Goal: Communication & Community: Participate in discussion

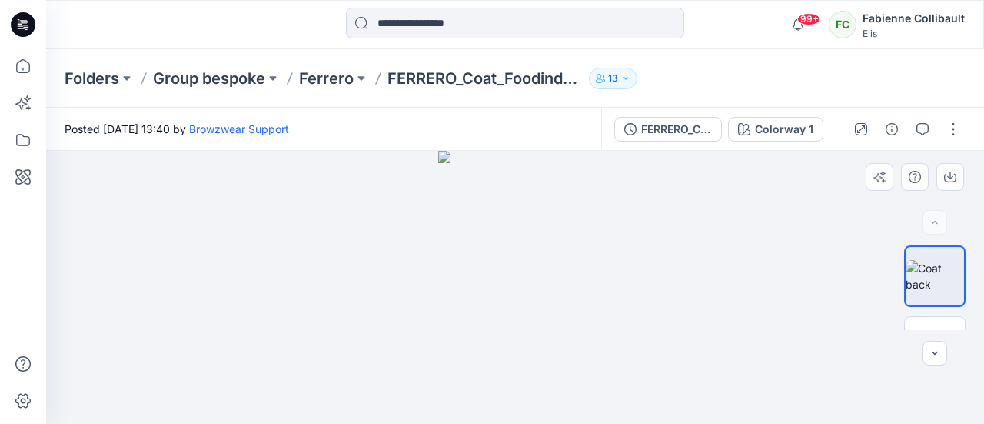
click at [252, 308] on div at bounding box center [515, 287] width 938 height 273
click at [572, 163] on img at bounding box center [515, 287] width 154 height 273
click at [823, 148] on div "FERRERO_Coat_Foodindustry_Men (1) Colorway 1" at bounding box center [718, 129] width 235 height 43
click at [954, 125] on button "button" at bounding box center [953, 129] width 25 height 25
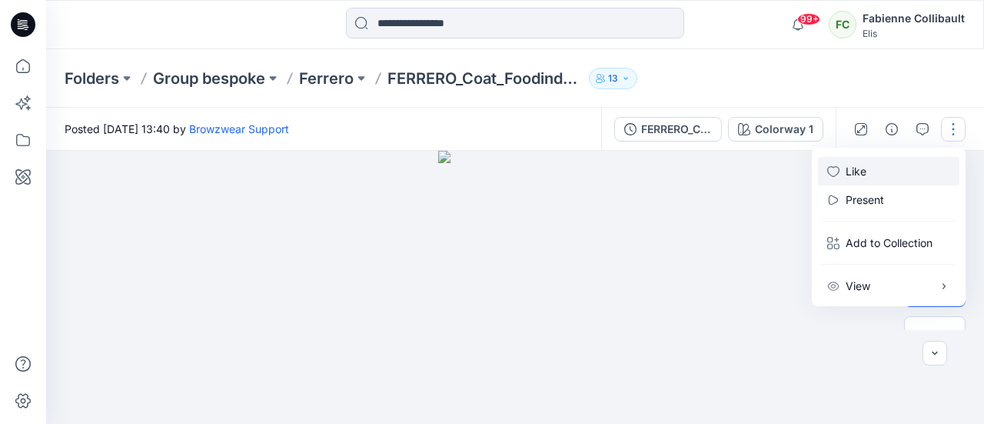
click at [854, 173] on p "Like" at bounding box center [856, 171] width 21 height 16
click at [778, 270] on div at bounding box center [515, 287] width 938 height 273
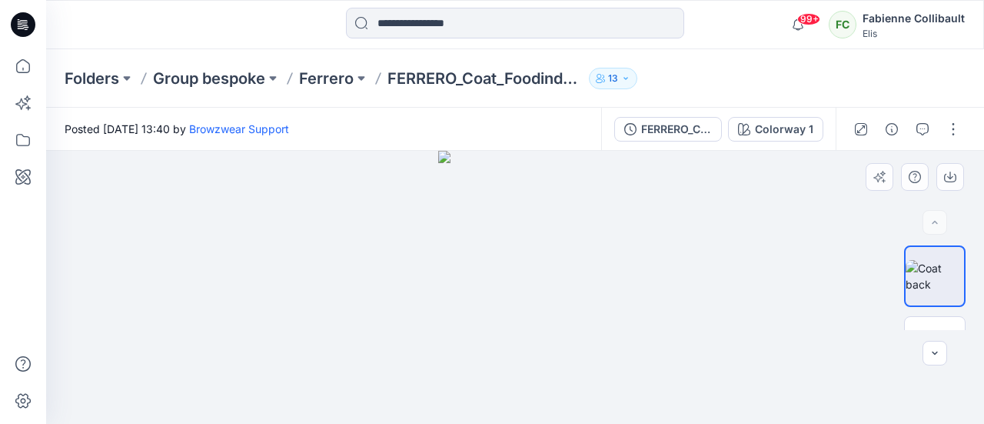
click at [631, 296] on div at bounding box center [515, 287] width 938 height 273
click at [955, 128] on button "button" at bounding box center [953, 129] width 25 height 25
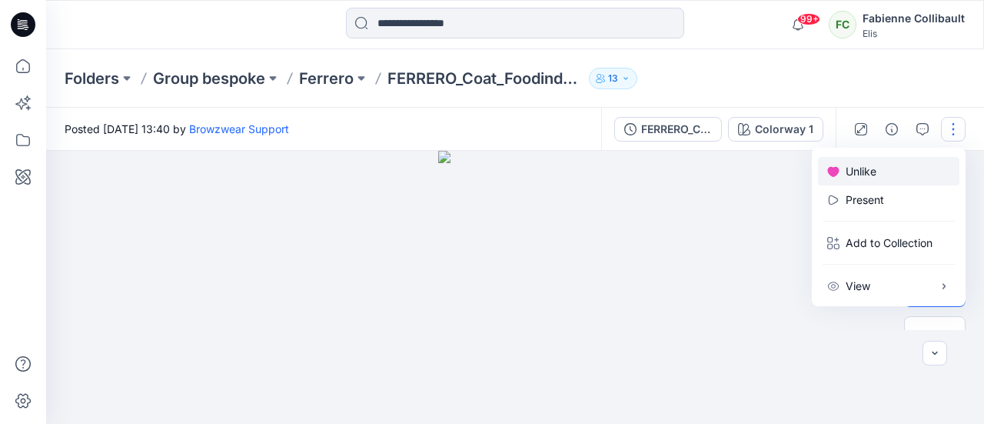
click at [853, 168] on p "Unlike" at bounding box center [861, 171] width 31 height 16
click at [647, 249] on div at bounding box center [515, 287] width 938 height 273
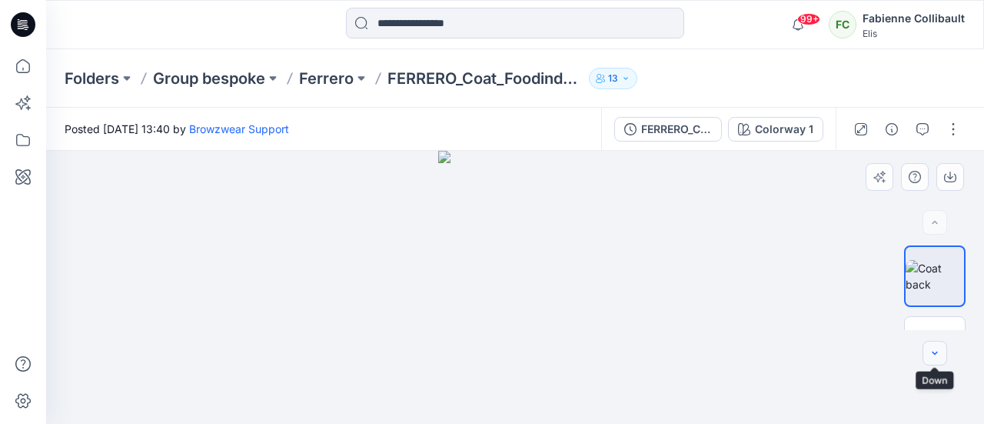
click at [937, 357] on icon "button" at bounding box center [935, 353] width 12 height 12
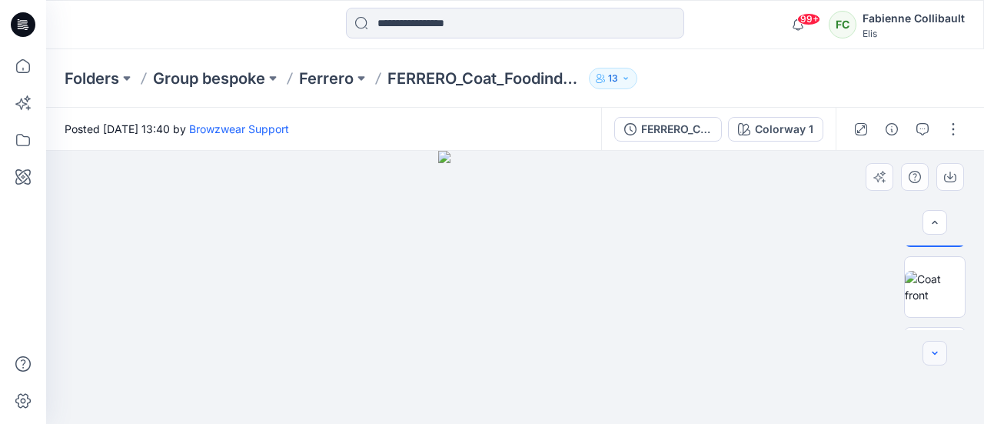
scroll to position [118, 0]
click at [937, 357] on icon "button" at bounding box center [935, 353] width 12 height 12
click at [937, 358] on icon "button" at bounding box center [935, 353] width 12 height 12
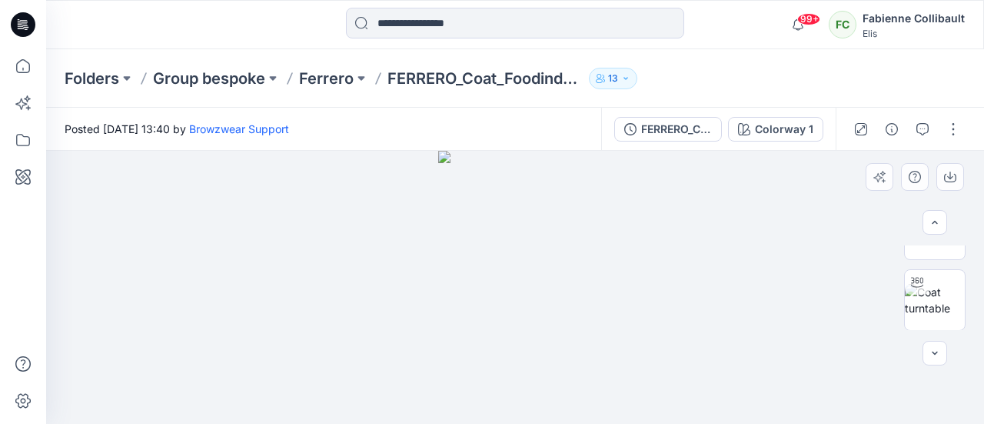
click at [667, 341] on div at bounding box center [515, 287] width 938 height 273
click at [341, 317] on div at bounding box center [515, 287] width 938 height 273
drag, startPoint x: 66, startPoint y: 194, endPoint x: 466, endPoint y: 82, distance: 415.3
click at [88, 194] on div at bounding box center [515, 287] width 938 height 273
click at [774, 124] on div "Colorway 1" at bounding box center [784, 129] width 58 height 17
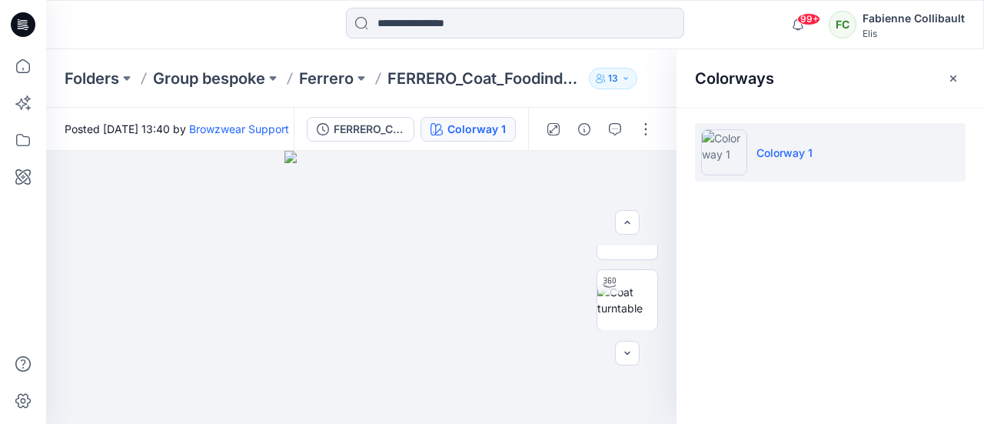
click at [764, 221] on div "Colorways Colorway 1" at bounding box center [831, 236] width 308 height 374
click at [630, 78] on icon "button" at bounding box center [625, 78] width 9 height 9
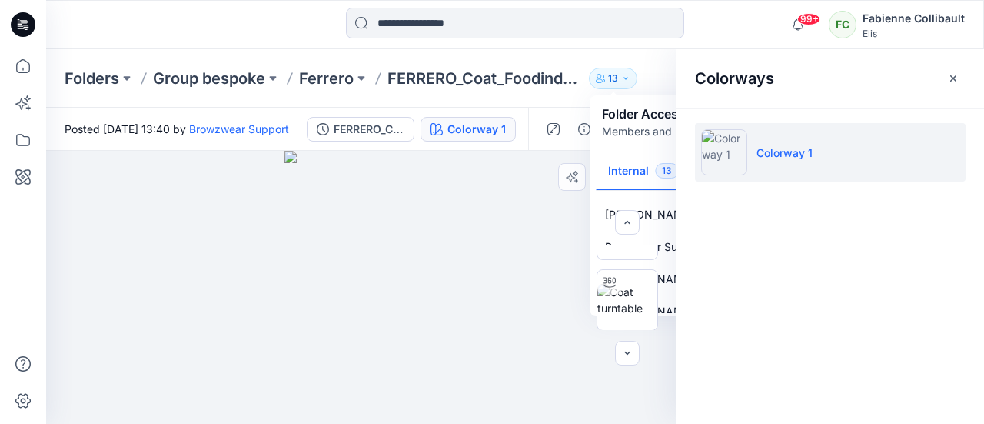
click at [534, 248] on div at bounding box center [361, 287] width 630 height 273
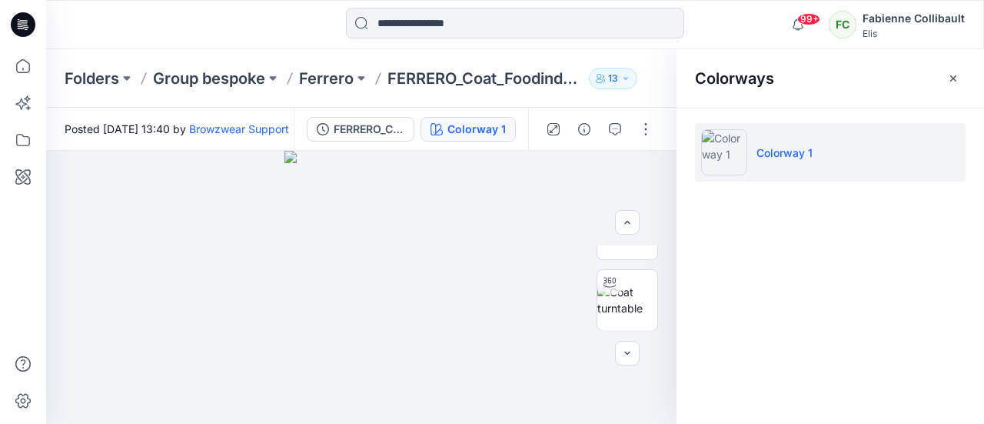
click at [954, 74] on icon "button" at bounding box center [953, 78] width 12 height 12
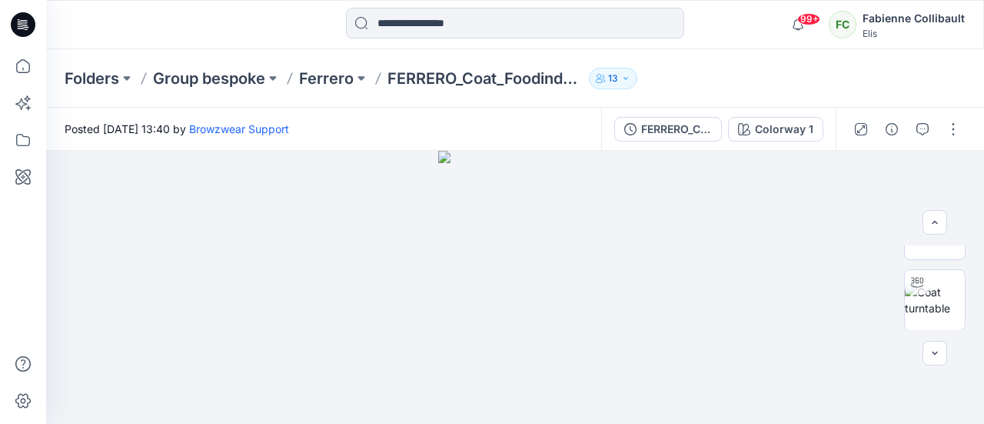
click at [624, 84] on button "13" at bounding box center [613, 79] width 48 height 22
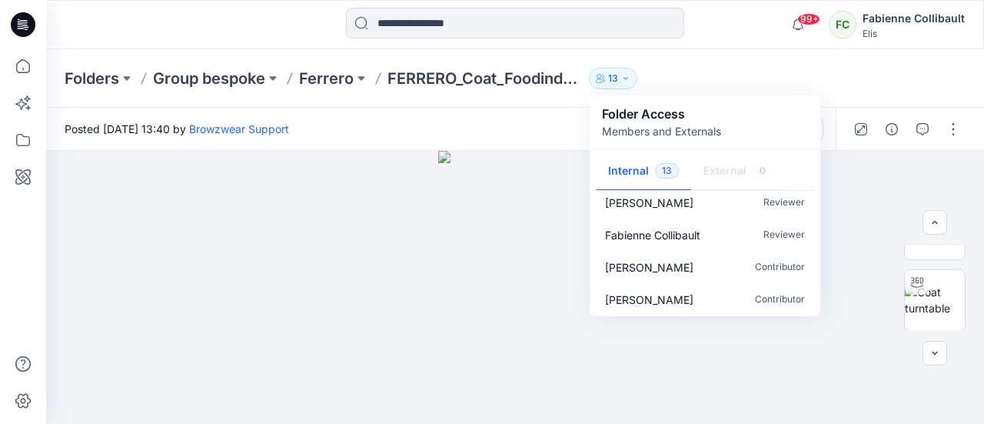
scroll to position [304, 0]
click at [174, 324] on div at bounding box center [515, 287] width 938 height 273
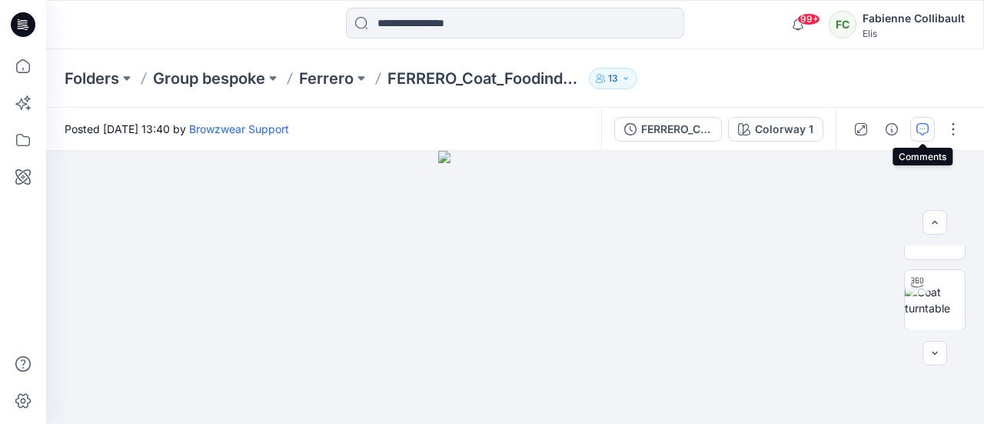
click at [921, 125] on icon "button" at bounding box center [923, 129] width 12 height 12
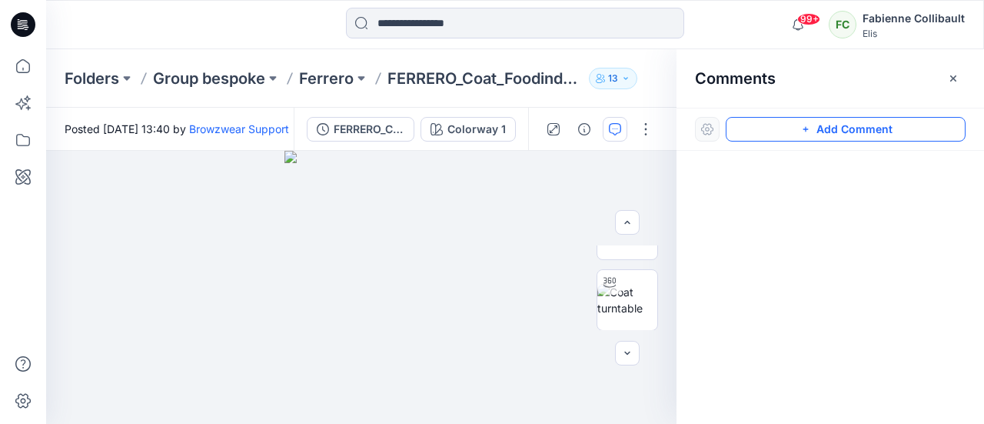
click at [805, 133] on icon "button" at bounding box center [806, 129] width 12 height 12
click at [782, 115] on div "Click on the style to leave a comment" at bounding box center [831, 129] width 308 height 43
click at [785, 128] on button "Click on the style to leave a comment" at bounding box center [846, 129] width 240 height 25
click at [787, 129] on button "Click on the style to leave a comment" at bounding box center [846, 129] width 240 height 25
click at [746, 168] on div at bounding box center [831, 259] width 308 height 216
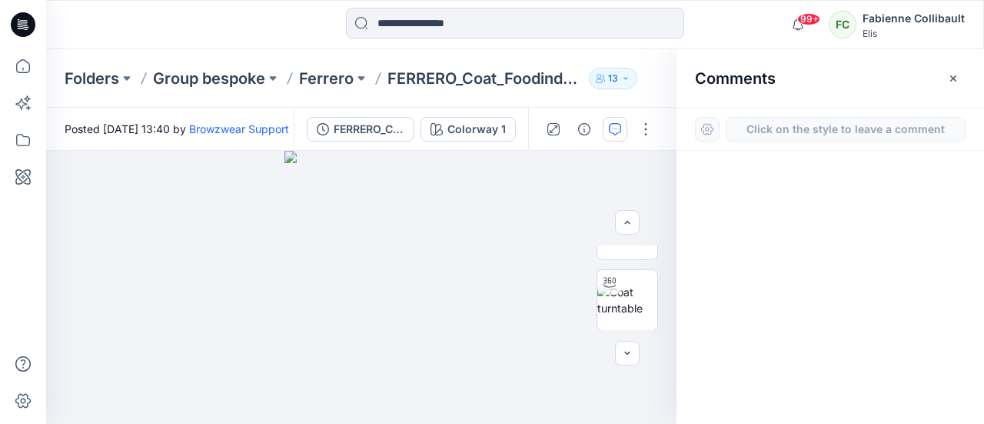
click at [766, 143] on div "Click on the style to leave a comment" at bounding box center [831, 129] width 308 height 43
click at [773, 124] on button "Click on the style to leave a comment" at bounding box center [846, 129] width 240 height 25
click at [774, 124] on button "Click on the style to leave a comment" at bounding box center [846, 129] width 240 height 25
click at [404, 211] on div "1" at bounding box center [361, 287] width 630 height 273
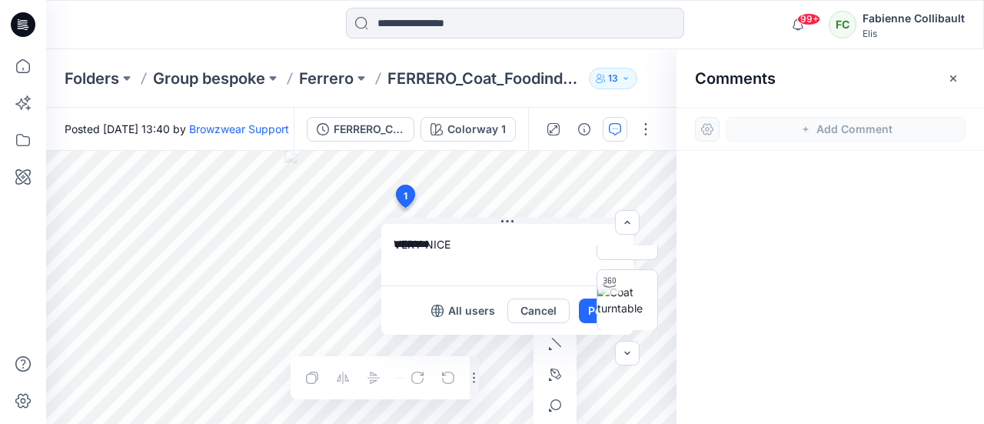
type textarea "*********"
click at [624, 216] on icon "button" at bounding box center [627, 222] width 12 height 12
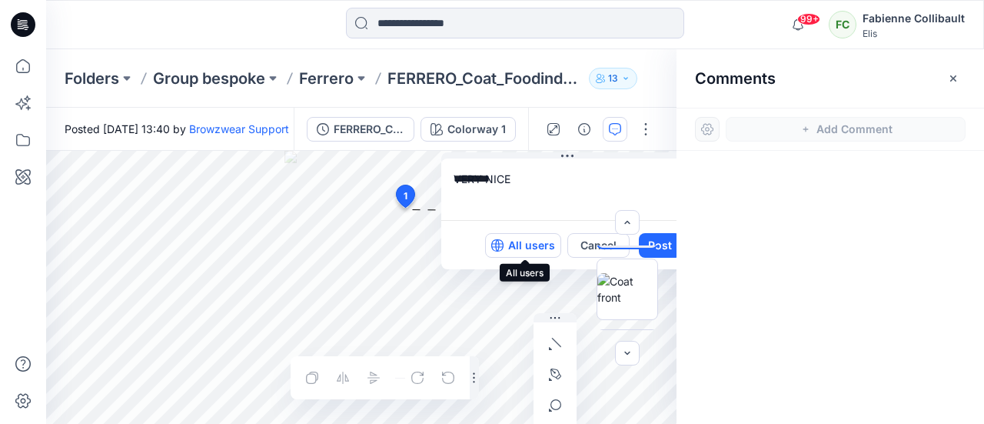
drag, startPoint x: 471, startPoint y: 314, endPoint x: 531, endPoint y: 248, distance: 88.7
click at [531, 248] on p "All users" at bounding box center [531, 245] width 47 height 18
click at [497, 245] on p "Members only" at bounding box center [517, 245] width 76 height 18
click at [497, 245] on icon "button" at bounding box center [497, 245] width 4 height 12
click at [584, 245] on div at bounding box center [627, 287] width 98 height 85
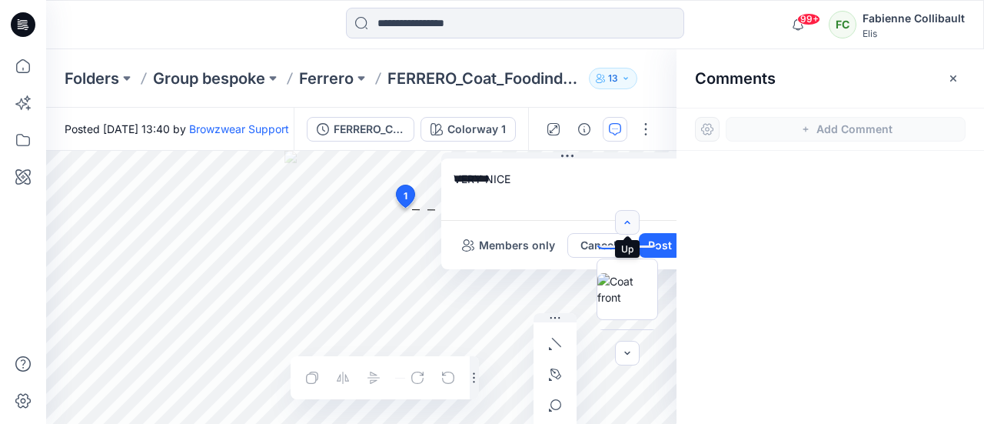
click at [624, 221] on icon "button" at bounding box center [627, 222] width 12 height 12
click at [379, 176] on div "1 VERY NICE ********* Members only Cancel Post Layer 1" at bounding box center [361, 287] width 630 height 273
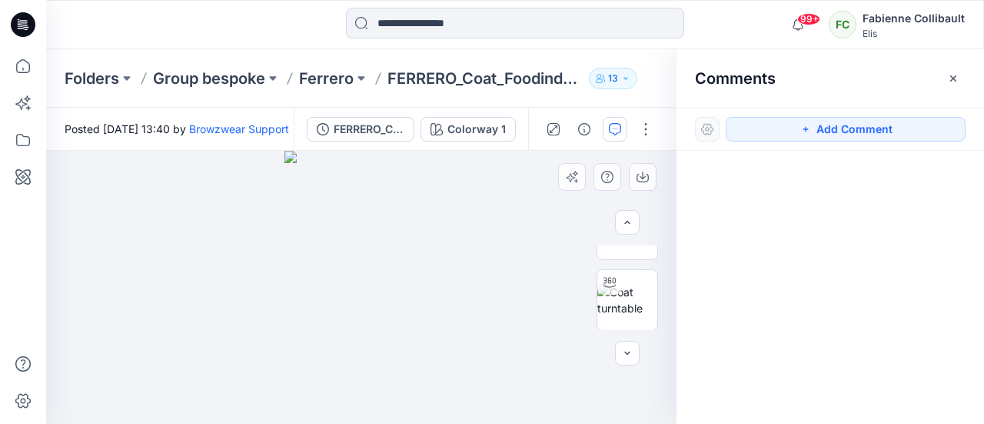
click at [243, 200] on div at bounding box center [361, 287] width 630 height 273
click at [570, 171] on icon "button" at bounding box center [572, 177] width 12 height 12
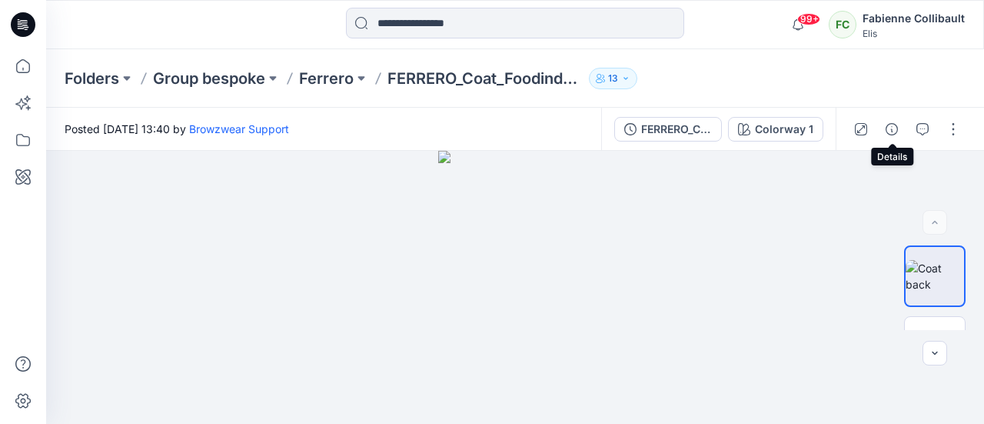
click at [895, 130] on icon "button" at bounding box center [892, 129] width 12 height 12
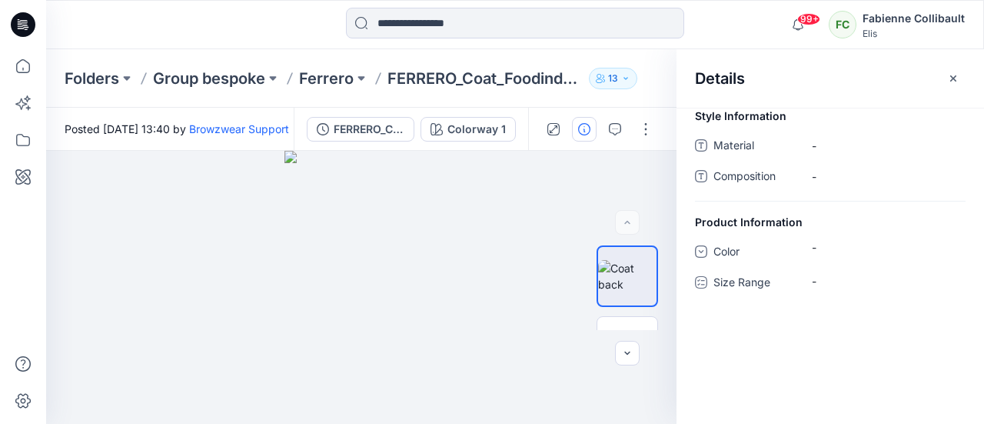
drag, startPoint x: 818, startPoint y: 248, endPoint x: 766, endPoint y: 257, distance: 53.0
click at [817, 248] on div "-" at bounding box center [889, 247] width 154 height 16
click at [727, 256] on span "Color" at bounding box center [760, 253] width 92 height 22
click at [704, 254] on icon at bounding box center [701, 251] width 12 height 12
click at [621, 123] on button "button" at bounding box center [615, 129] width 25 height 25
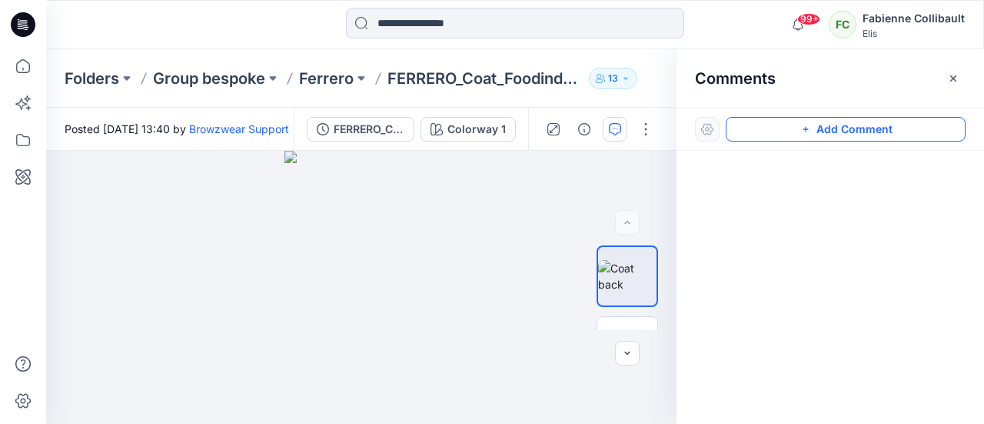
click at [749, 136] on button "Add Comment" at bounding box center [846, 129] width 240 height 25
click at [428, 245] on div "1" at bounding box center [361, 287] width 630 height 273
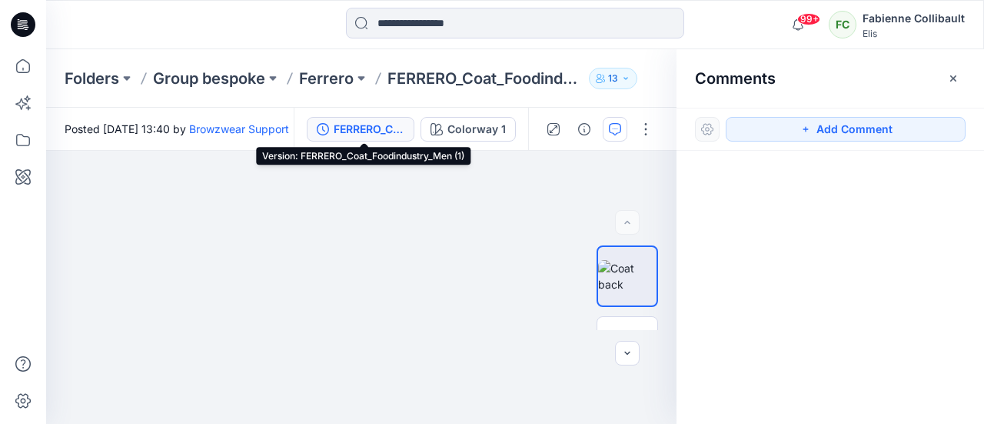
click at [384, 128] on div "FERRERO_Coat_Foodindustry_Men (1)" at bounding box center [369, 129] width 71 height 17
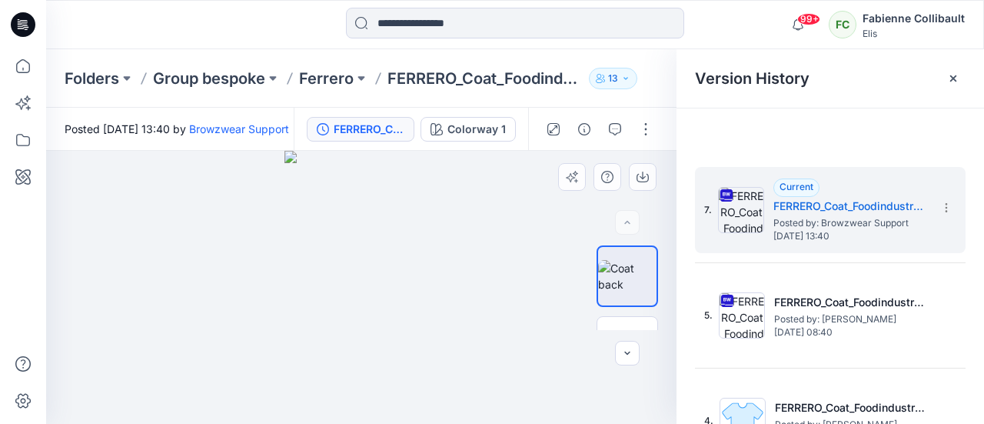
click at [477, 208] on div at bounding box center [361, 287] width 630 height 273
click at [105, 208] on div at bounding box center [361, 287] width 630 height 273
click at [406, 211] on img at bounding box center [361, 287] width 154 height 273
click at [617, 126] on icon "button" at bounding box center [615, 129] width 12 height 12
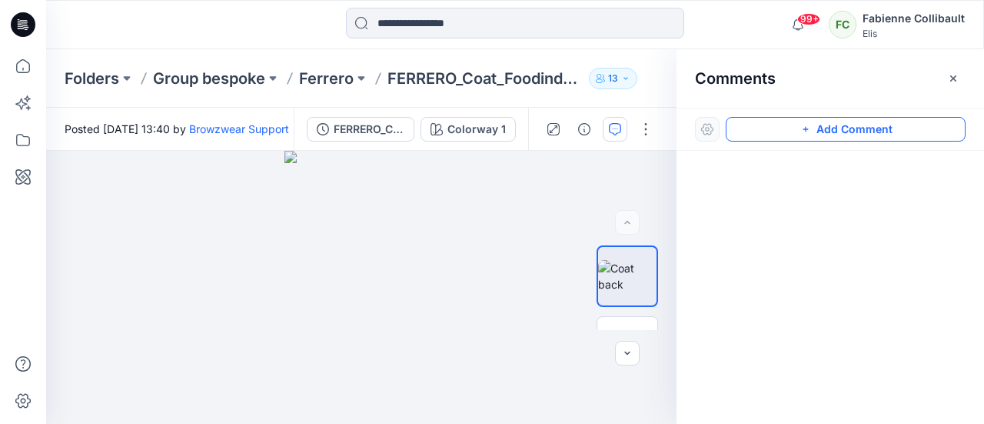
click at [823, 127] on button "Add Comment" at bounding box center [846, 129] width 240 height 25
click at [361, 318] on div "1" at bounding box center [361, 287] width 630 height 273
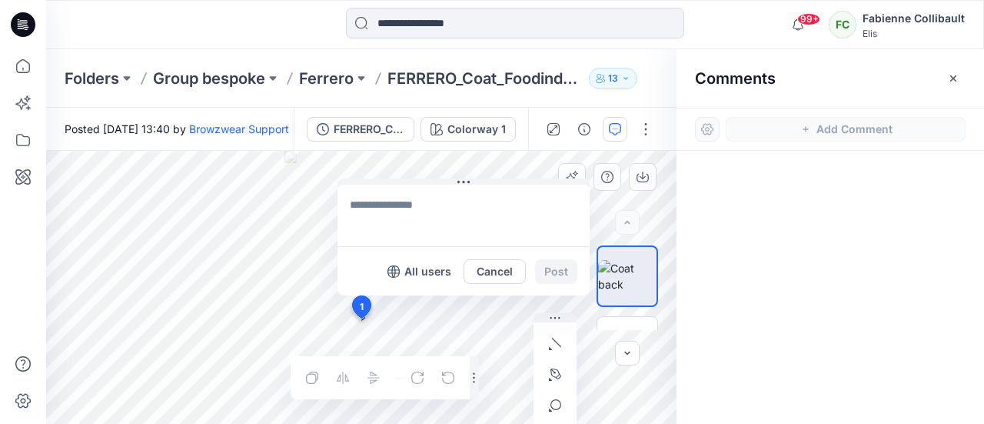
click at [338, 376] on div at bounding box center [343, 377] width 86 height 25
click at [410, 378] on div at bounding box center [432, 377] width 55 height 25
click at [627, 78] on icon "button" at bounding box center [626, 78] width 4 height 2
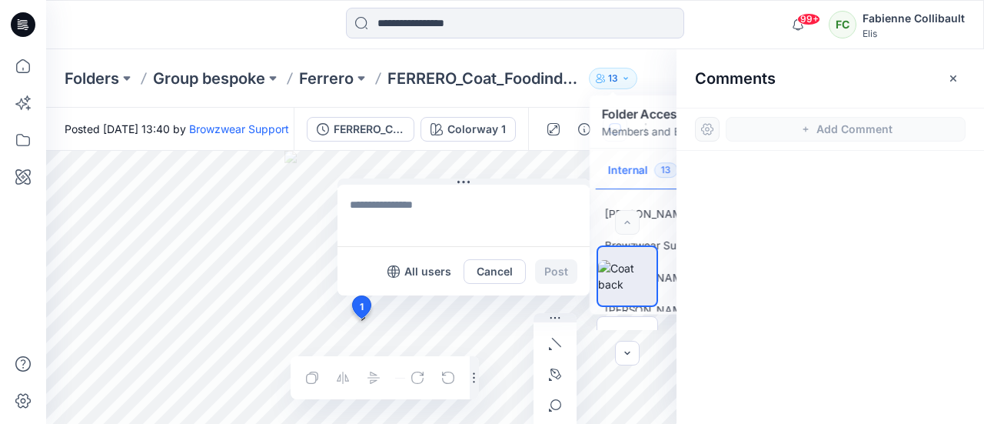
click at [754, 178] on div at bounding box center [831, 259] width 308 height 216
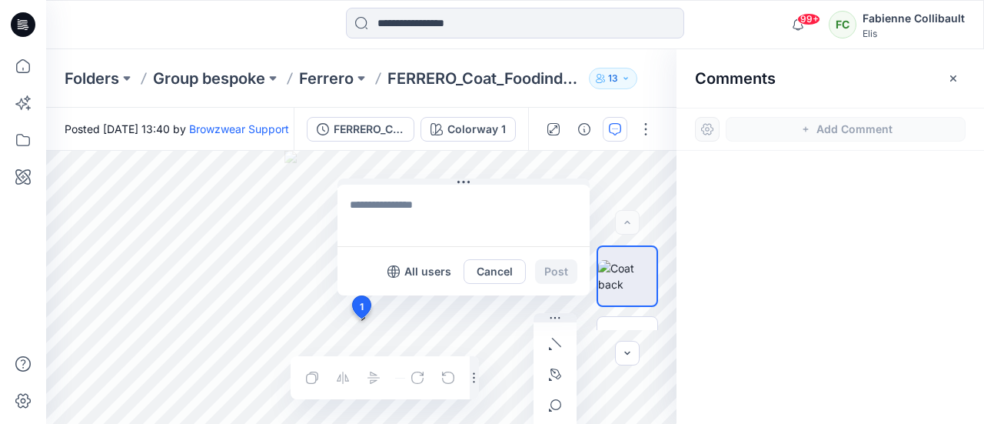
click at [737, 261] on div at bounding box center [831, 259] width 308 height 216
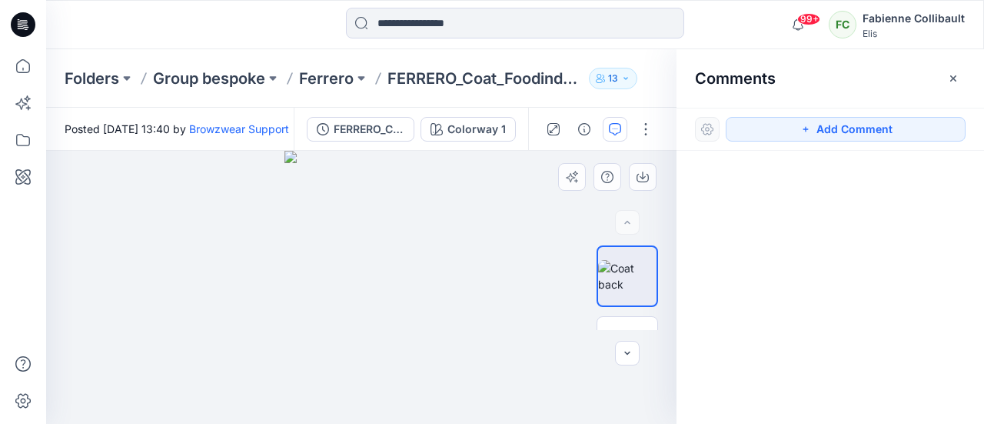
click at [838, 292] on div at bounding box center [831, 259] width 308 height 216
